Goal: Task Accomplishment & Management: Manage account settings

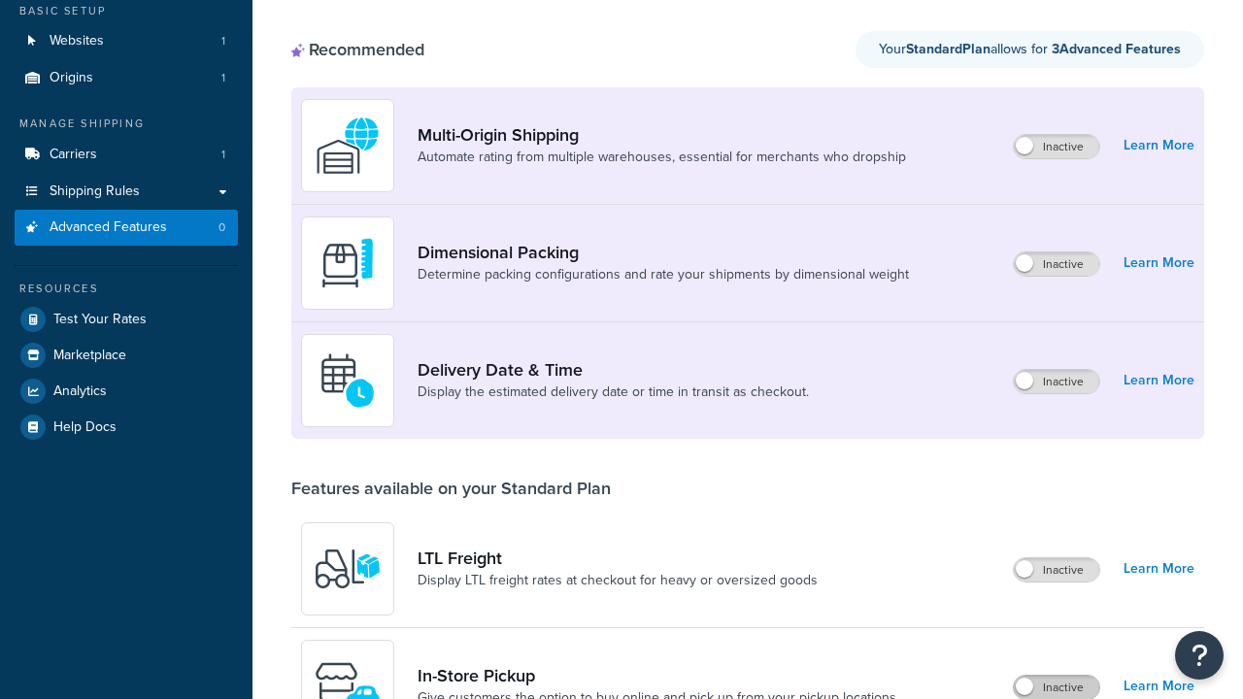
click at [1057, 676] on label "Inactive" at bounding box center [1056, 687] width 85 height 23
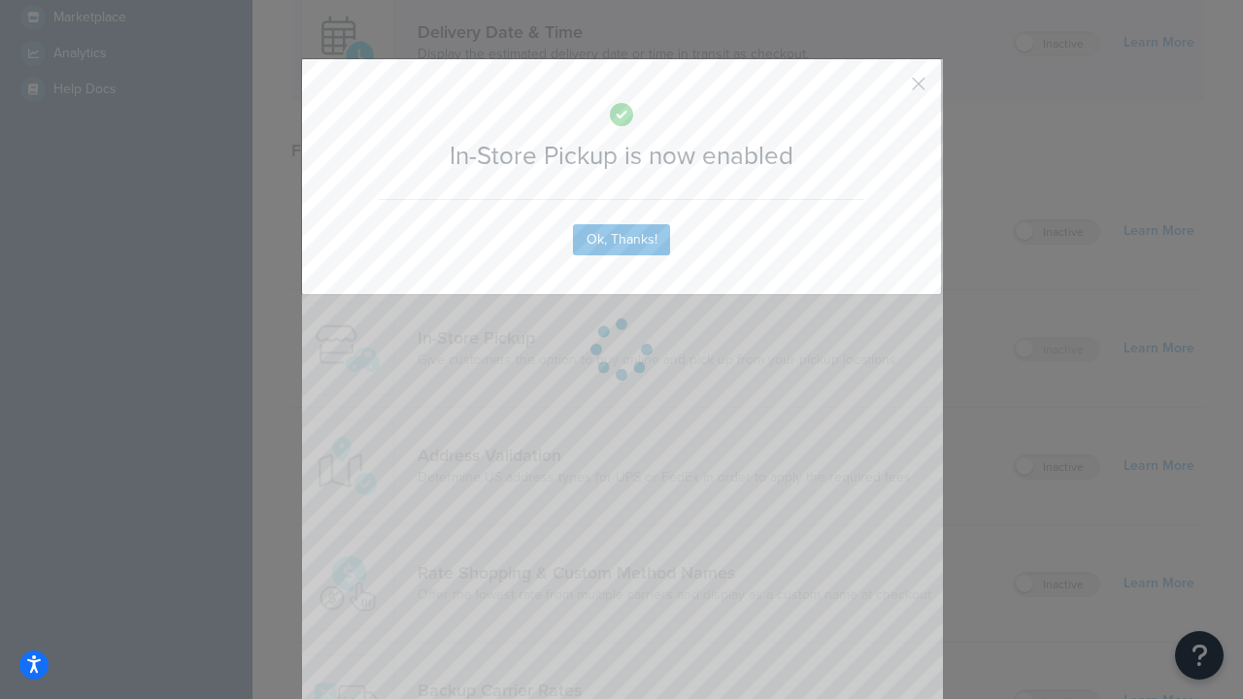
scroll to position [545, 0]
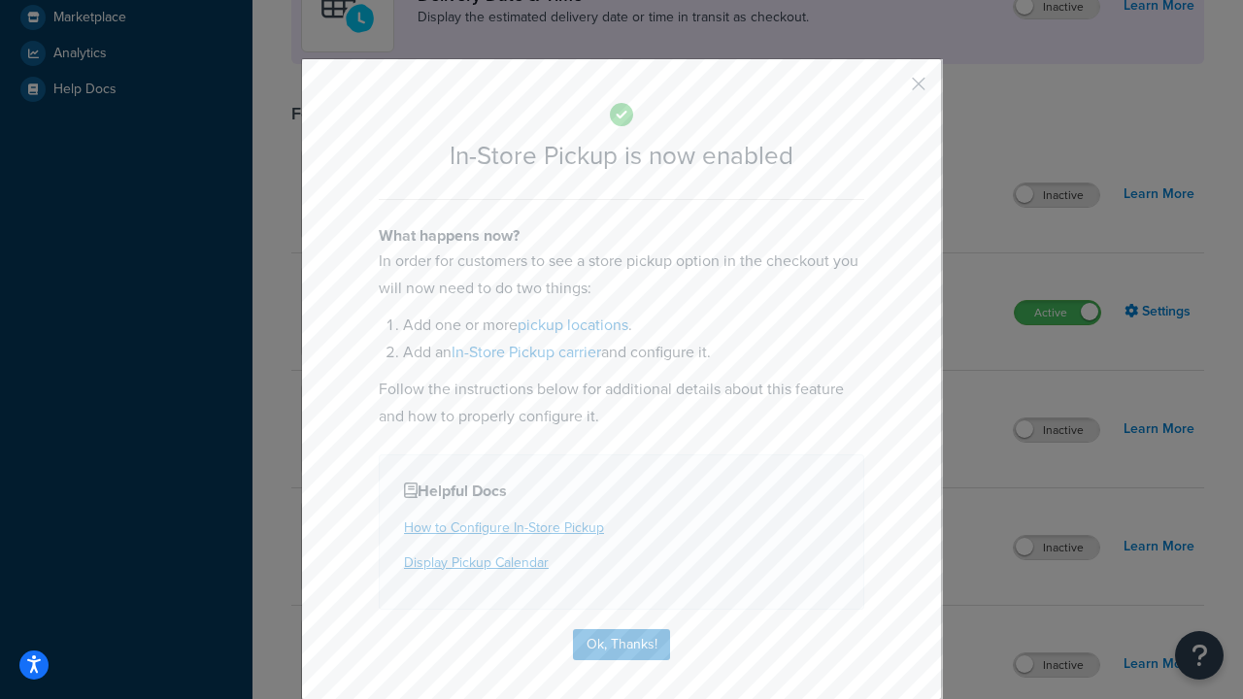
click at [890, 90] on button "button" at bounding box center [890, 90] width 5 height 5
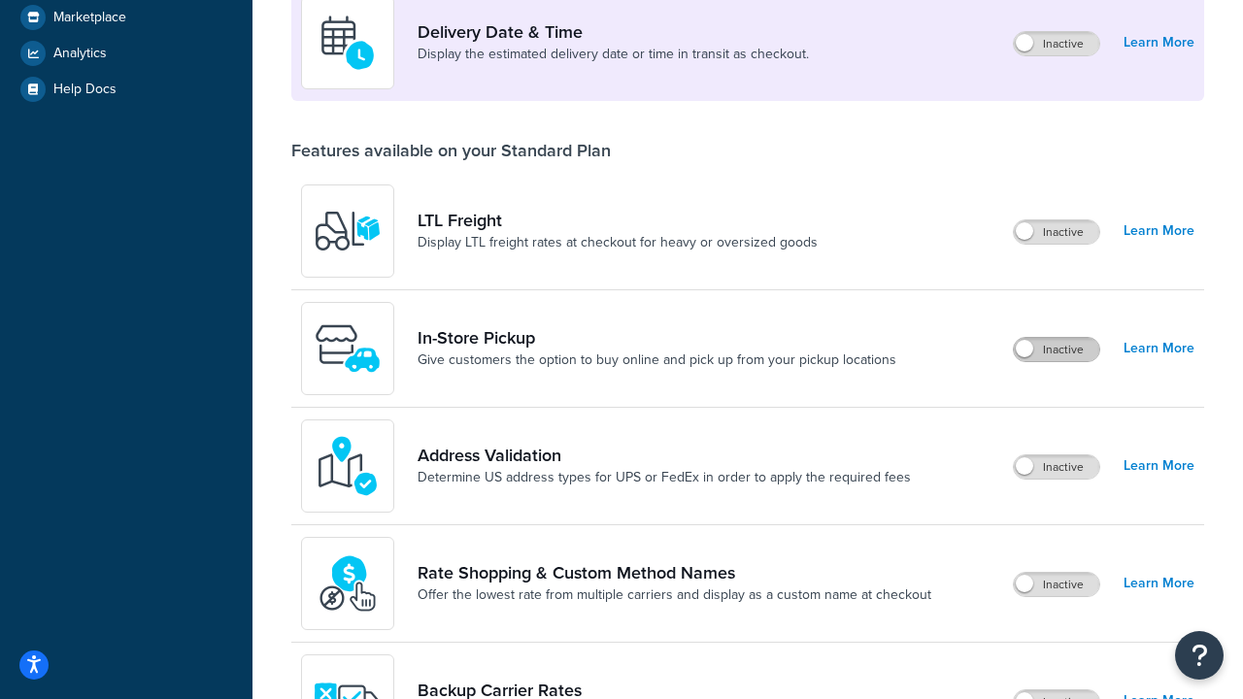
scroll to position [471, 0]
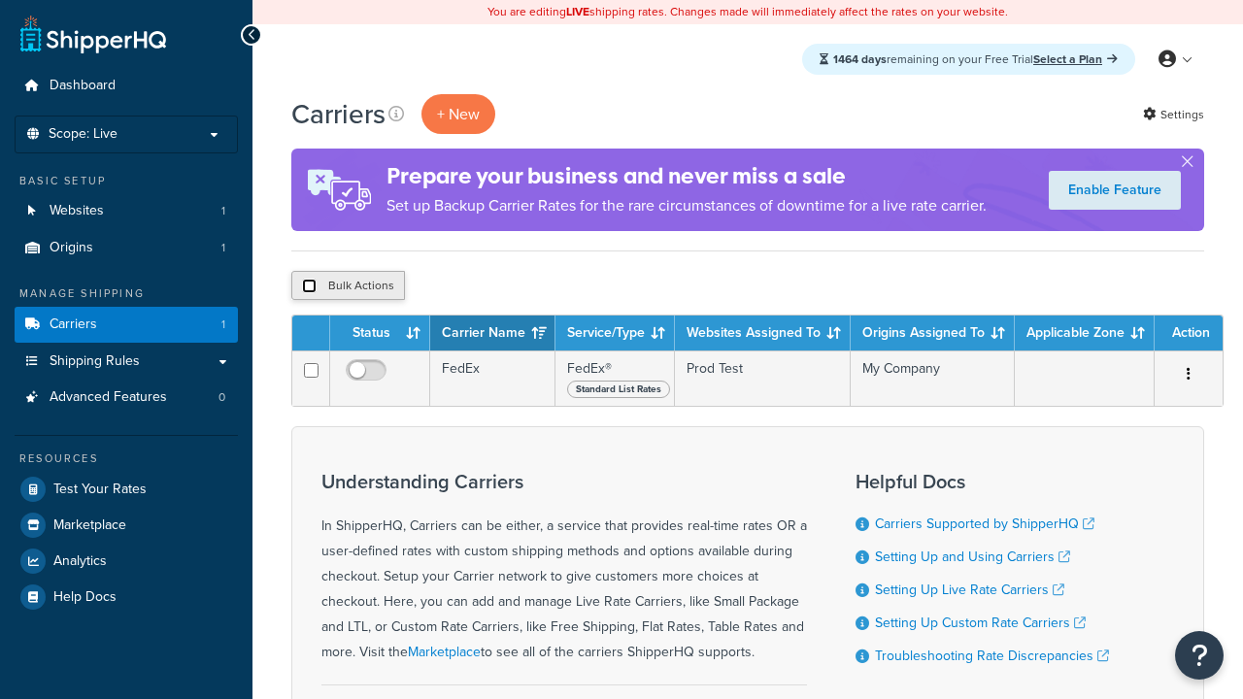
click at [309, 287] on input "checkbox" at bounding box center [309, 286] width 15 height 15
checkbox input "true"
click at [0, 0] on button "Delete" at bounding box center [0, 0] width 0 height 0
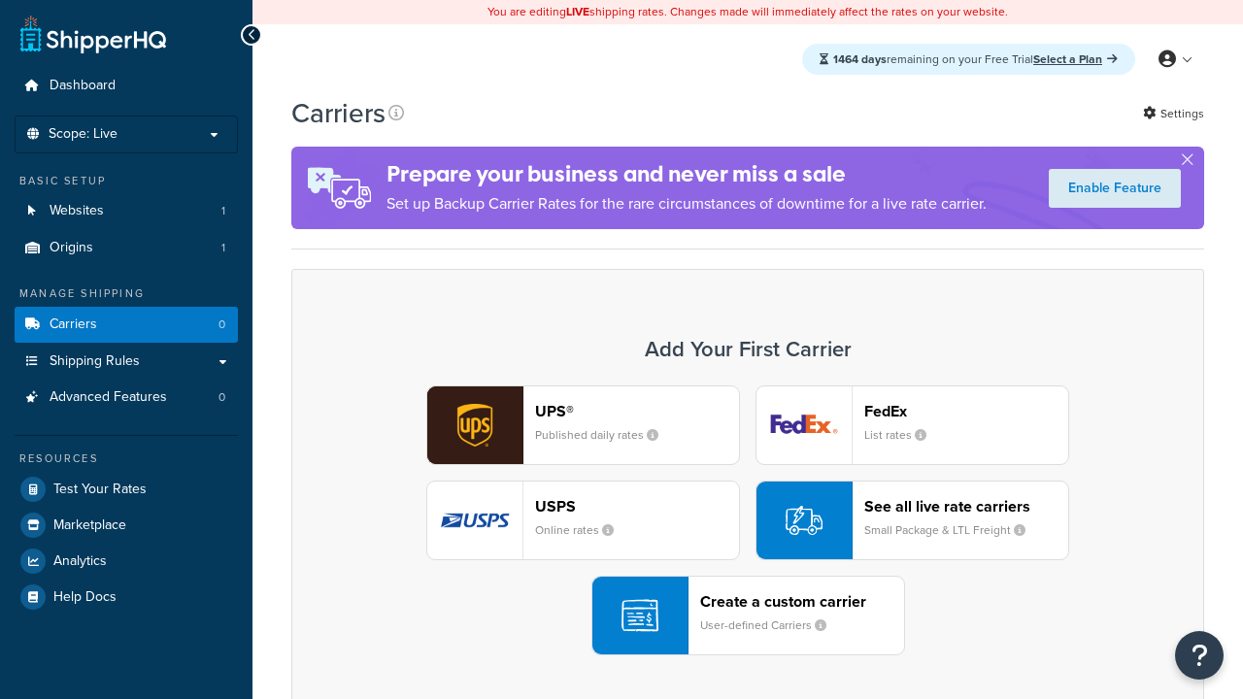
click at [748, 521] on div "UPS® Published daily rates FedEx List rates USPS Online rates See all live rate…" at bounding box center [748, 521] width 872 height 270
click at [748, 616] on div "Create a custom carrier User-defined Carriers" at bounding box center [802, 615] width 204 height 47
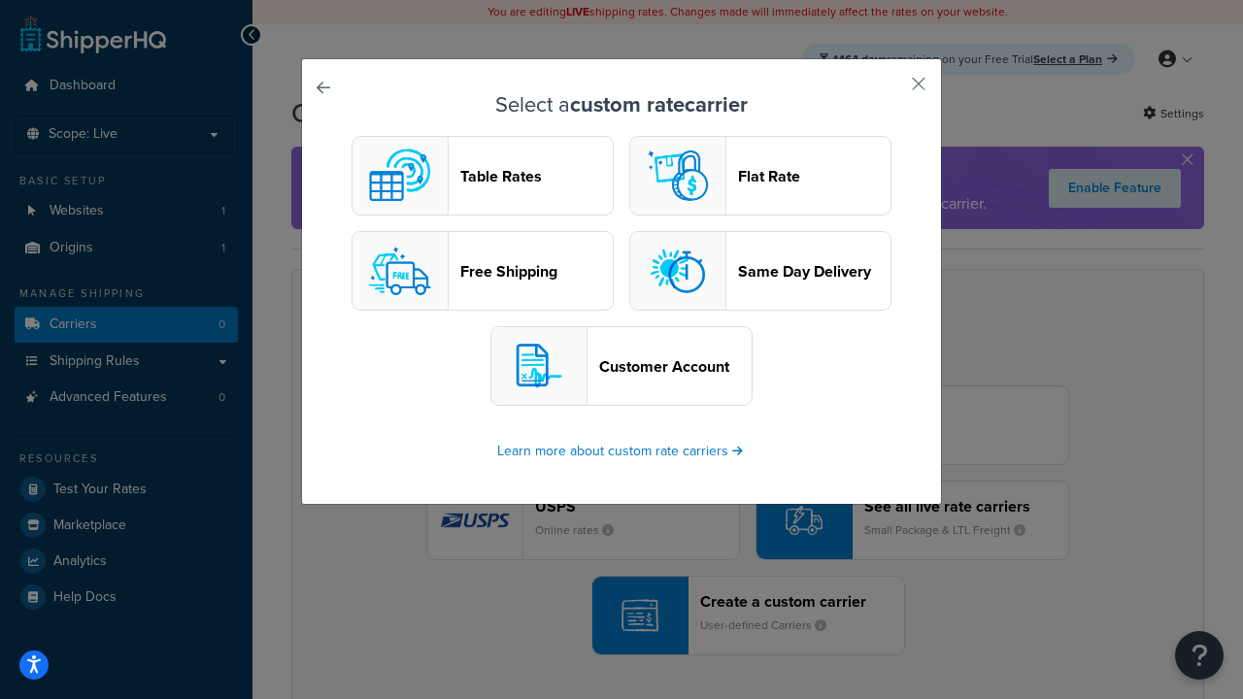
click at [483, 176] on header "Table Rates" at bounding box center [536, 176] width 152 height 18
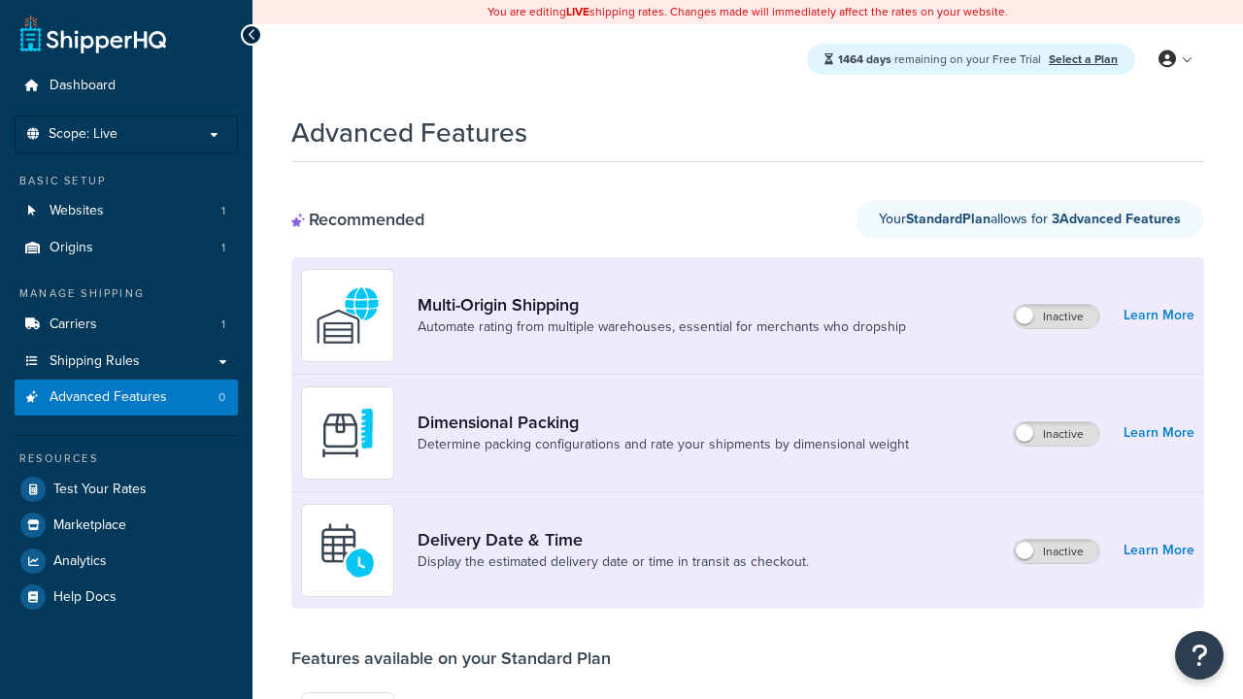
scroll to position [202, 0]
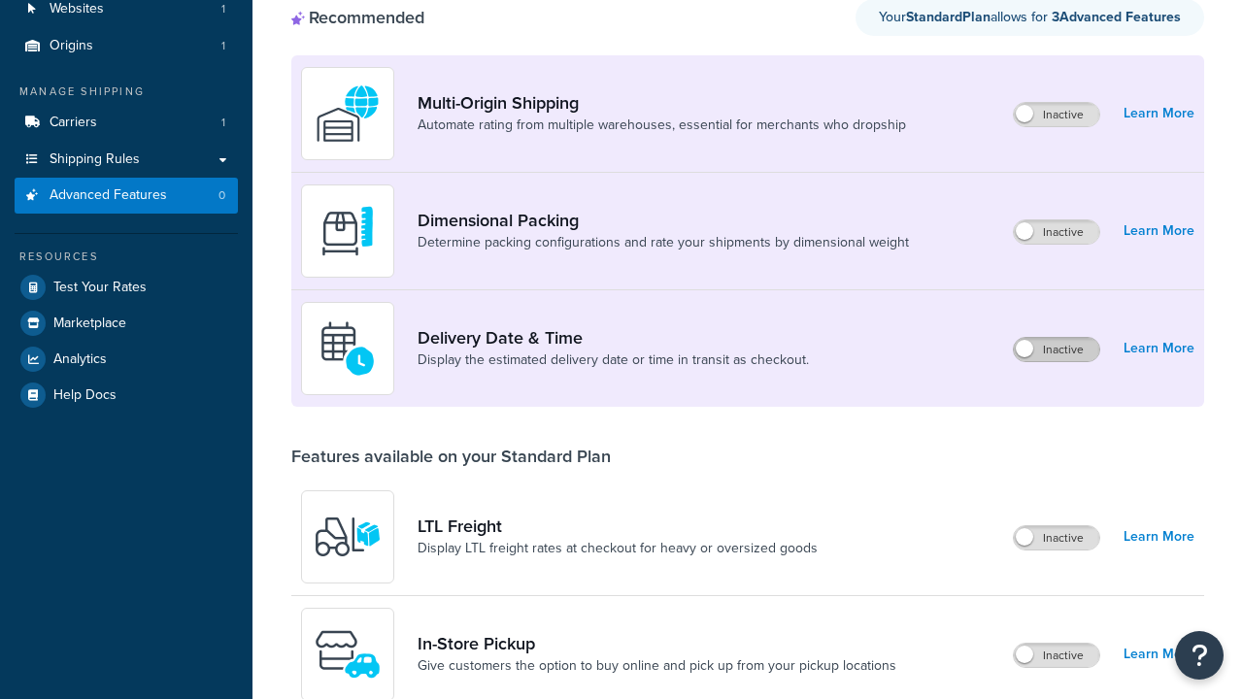
click at [1057, 338] on label "Inactive" at bounding box center [1056, 349] width 85 height 23
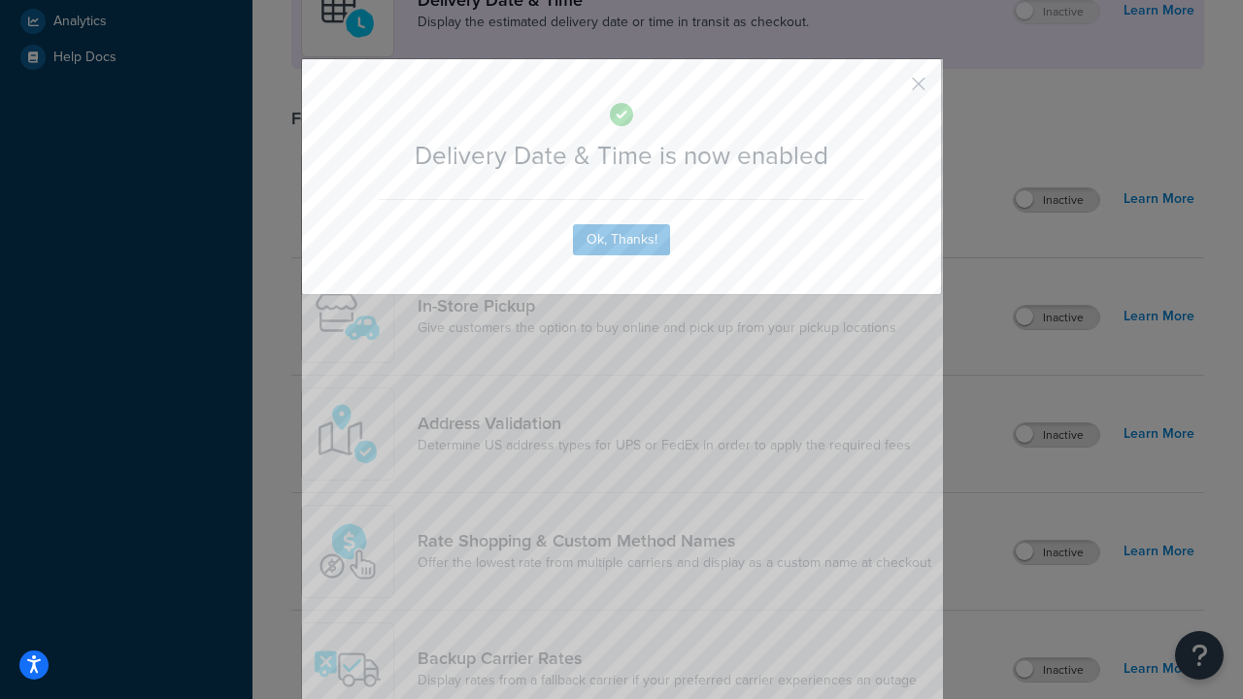
click at [890, 88] on button "button" at bounding box center [890, 90] width 5 height 5
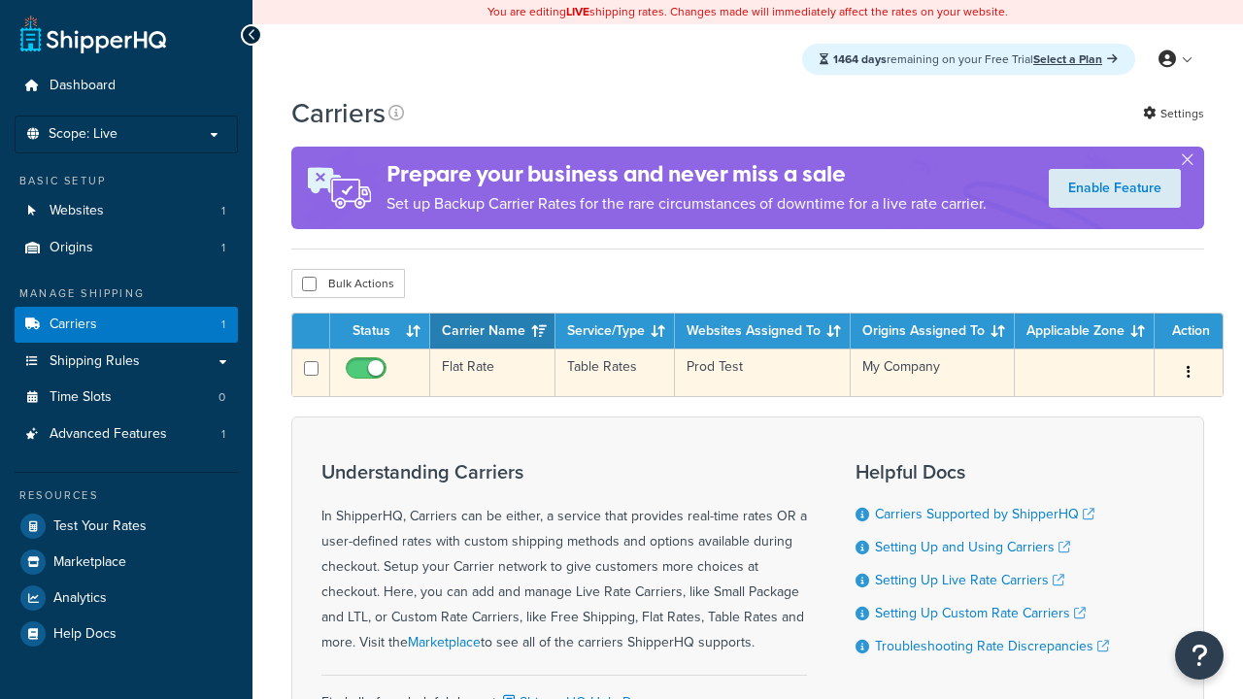
click at [492, 375] on td "Flat Rate" at bounding box center [492, 373] width 125 height 48
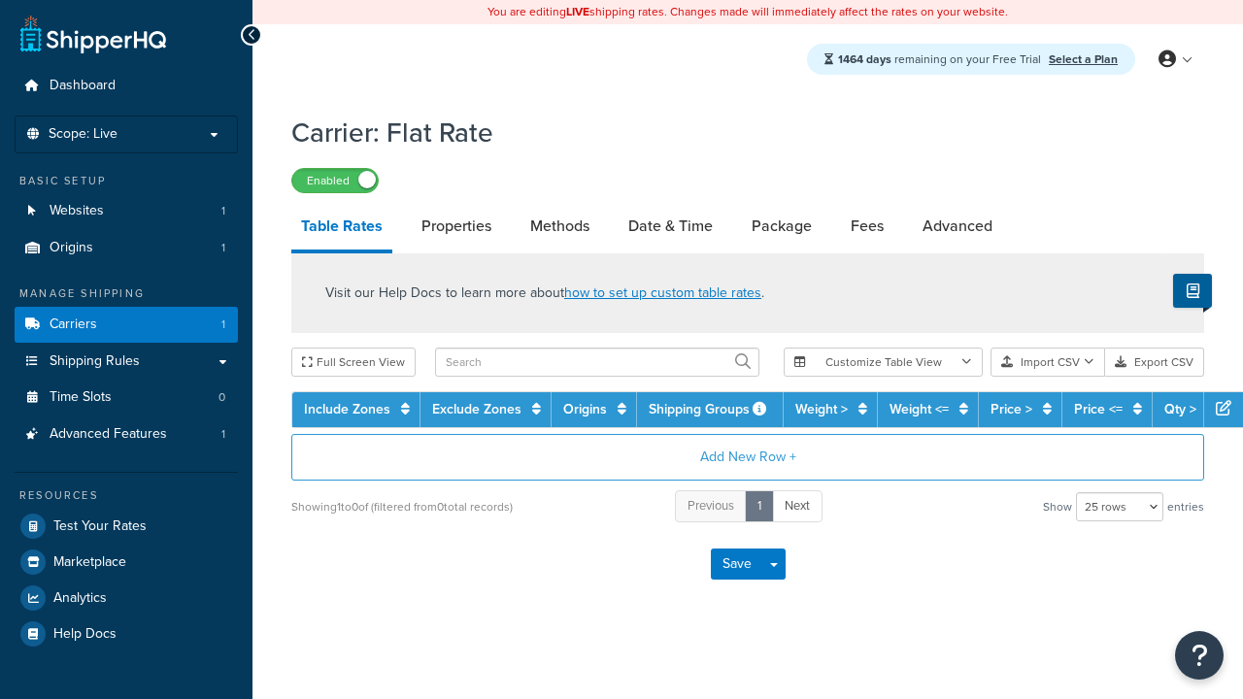
select select "25"
click at [670, 227] on link "Date & Time" at bounding box center [671, 226] width 104 height 47
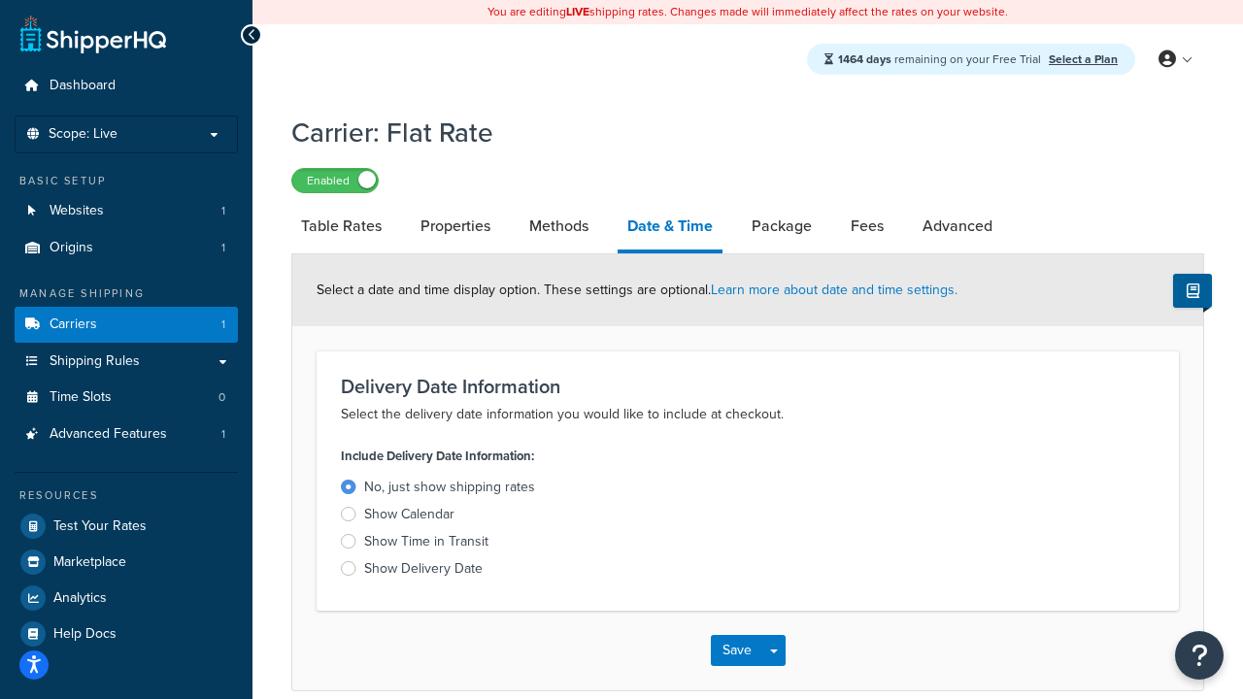
click at [409, 518] on div "Show Calendar" at bounding box center [409, 514] width 90 height 19
click at [0, 0] on input "Show Calendar" at bounding box center [0, 0] width 0 height 0
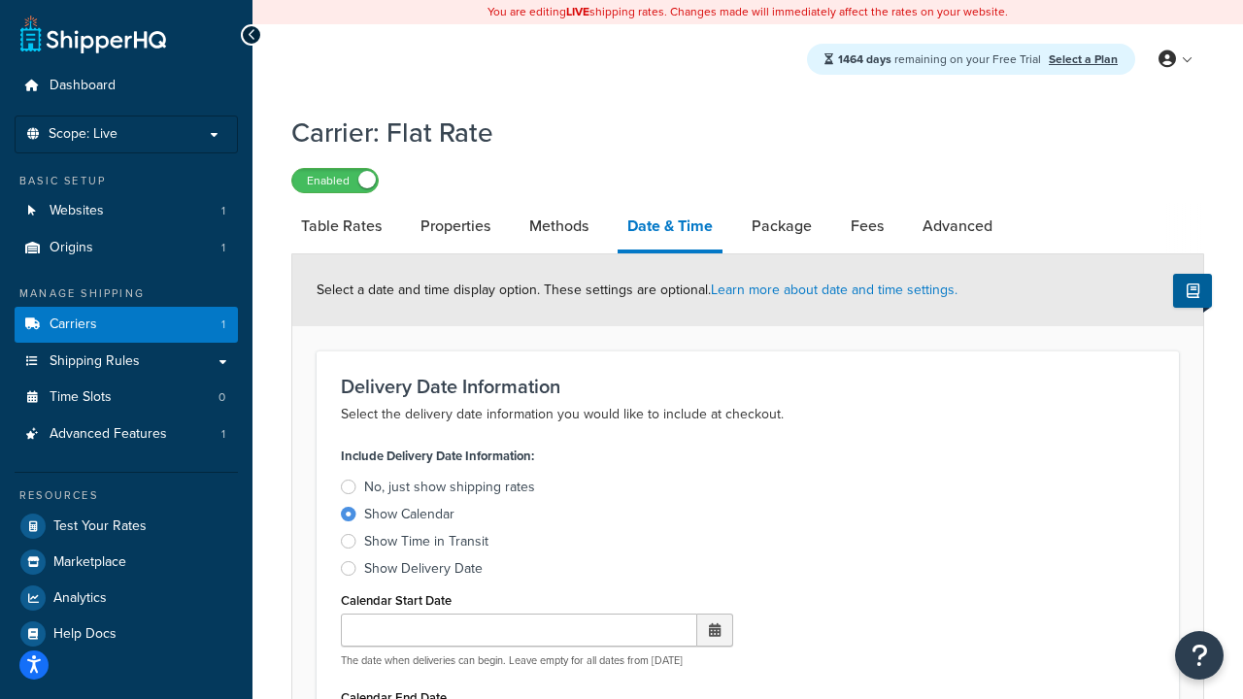
click at [409, 518] on div "Show Calendar" at bounding box center [409, 514] width 90 height 19
click at [0, 0] on input "Show Calendar" at bounding box center [0, 0] width 0 height 0
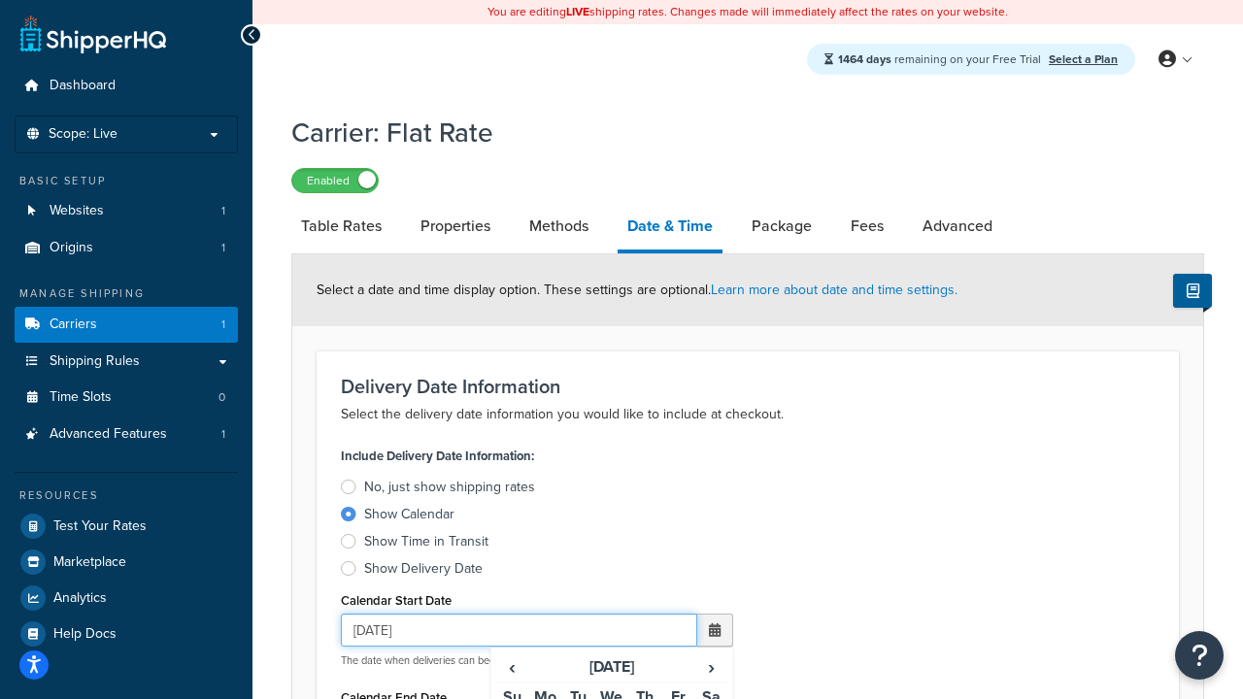
type input "07/29/2025"
type input "07/29/2026"
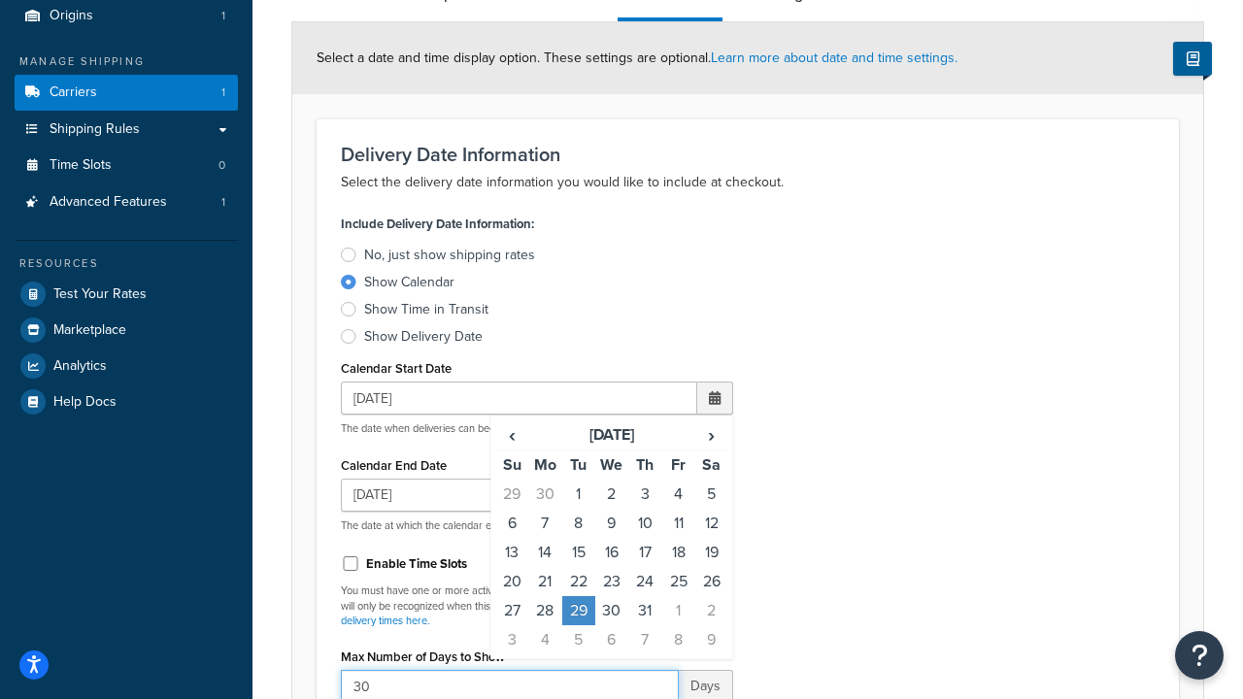
type input "30"
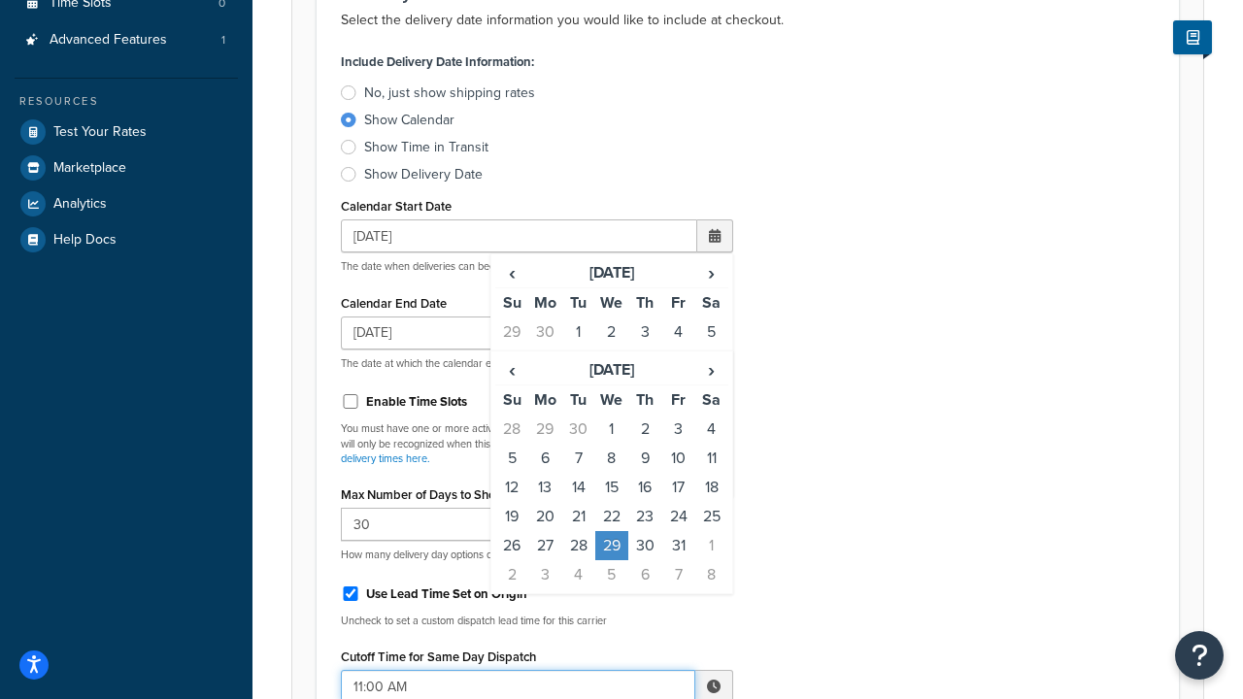
type input "11:00 AM"
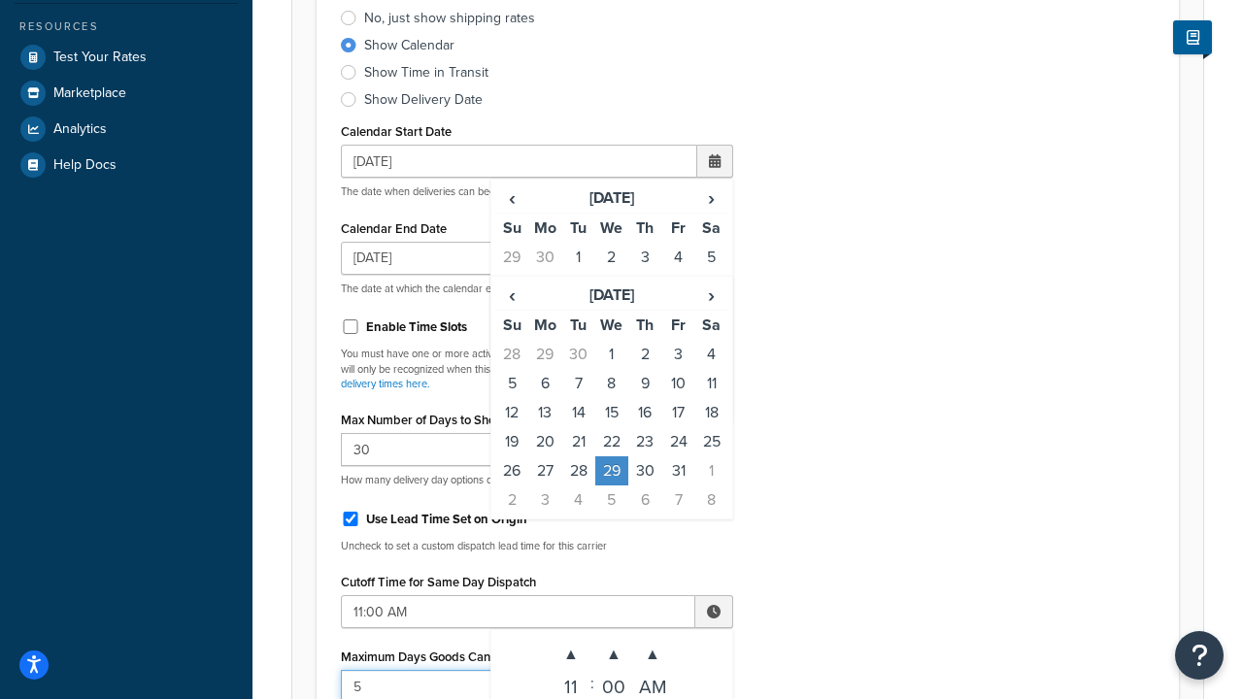
type input "5"
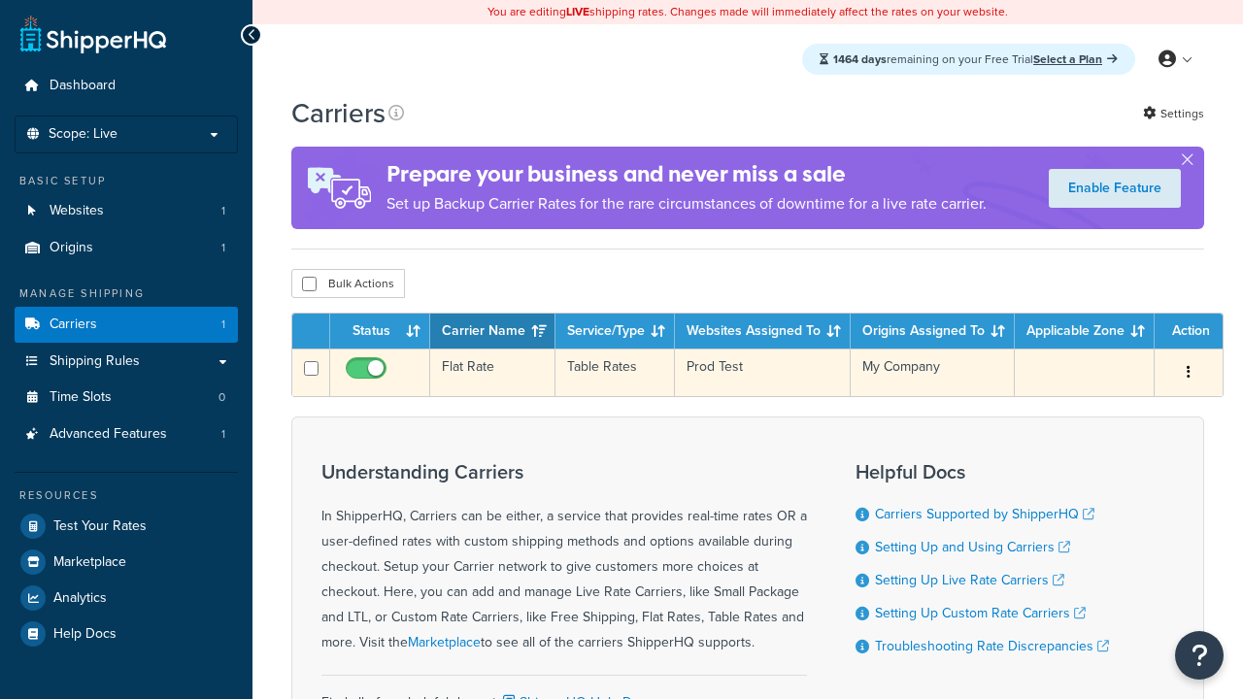
click at [492, 375] on td "Flat Rate" at bounding box center [492, 373] width 125 height 48
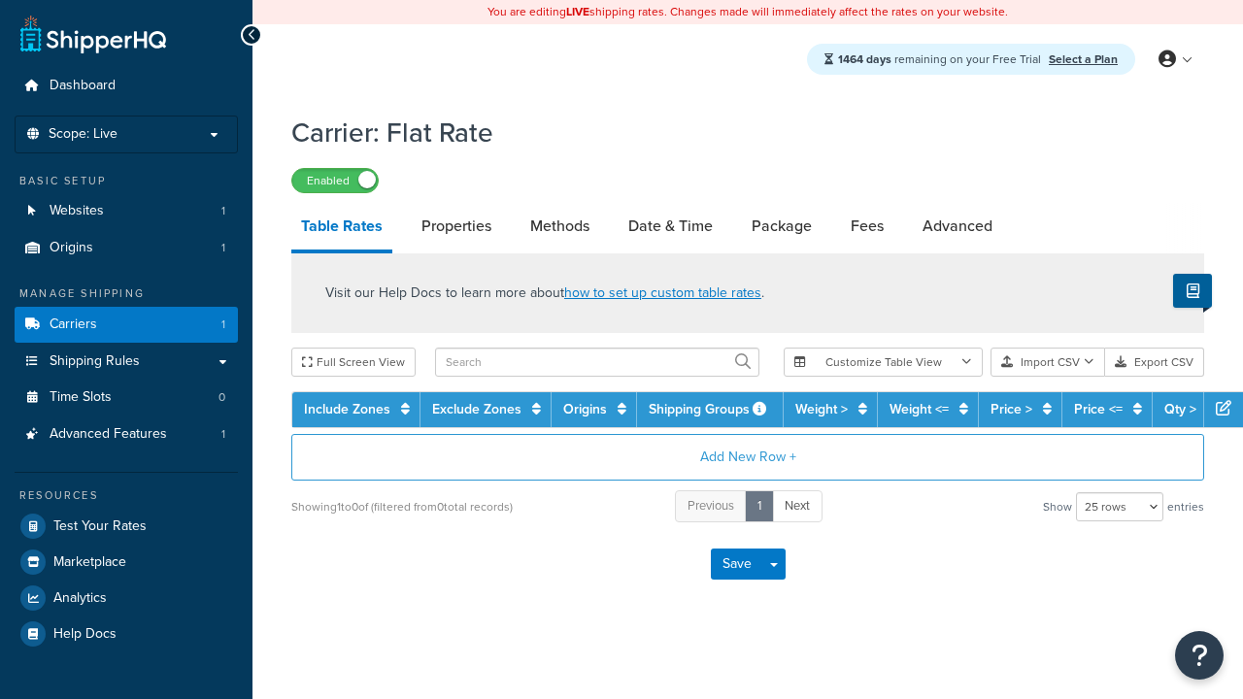
select select "25"
click at [670, 227] on link "Date & Time" at bounding box center [671, 226] width 104 height 47
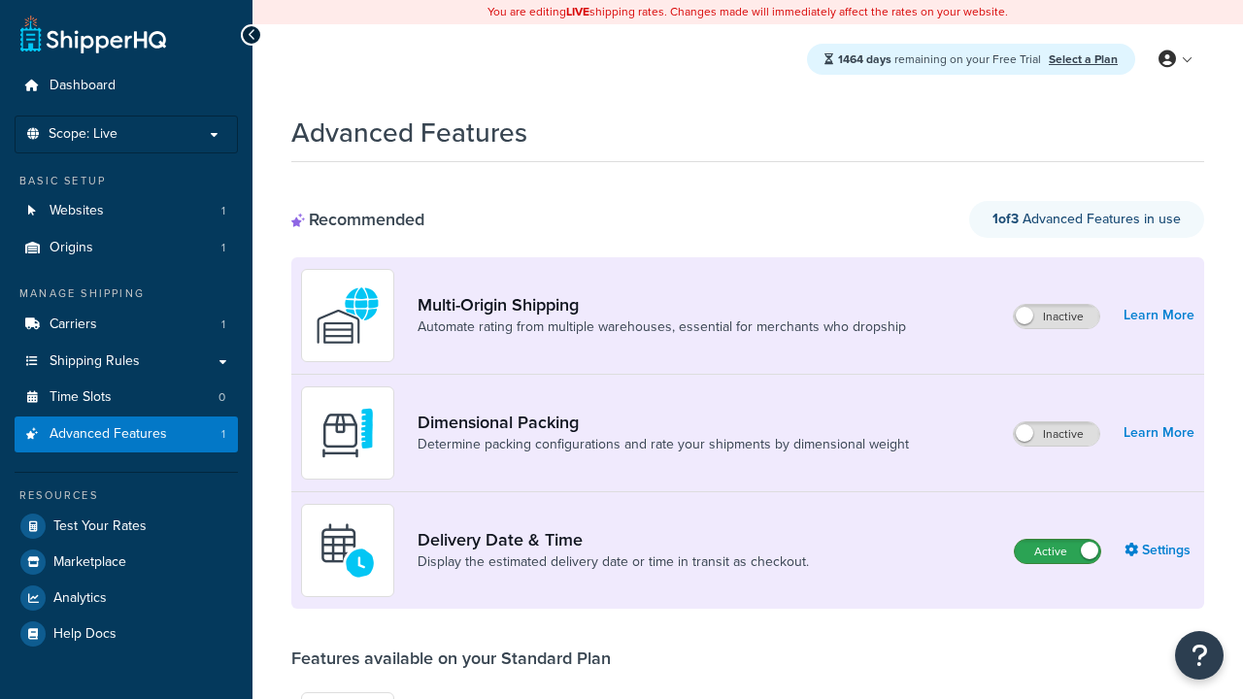
click at [1058, 552] on label "Active" at bounding box center [1057, 551] width 85 height 23
